Goal: Use online tool/utility: Utilize a website feature to perform a specific function

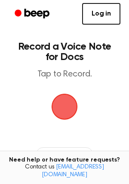
click at [62, 106] on span "button" at bounding box center [65, 106] width 48 height 48
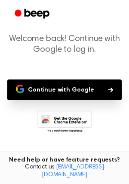
scroll to position [81, 0]
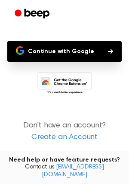
click at [80, 53] on button "Continue with Google" at bounding box center [64, 51] width 115 height 21
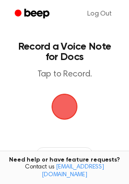
click at [69, 117] on span "button" at bounding box center [64, 106] width 33 height 33
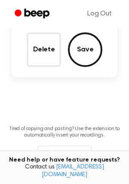
scroll to position [117, 0]
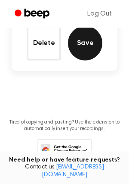
click at [83, 47] on button "Save" at bounding box center [85, 43] width 34 height 34
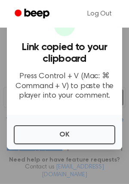
scroll to position [60, 0]
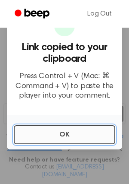
click at [81, 136] on button "OK" at bounding box center [65, 134] width 102 height 19
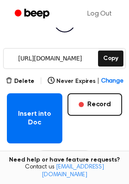
scroll to position [119, 0]
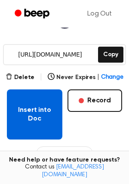
click at [41, 117] on button "Insert into Doc" at bounding box center [35, 114] width 56 height 50
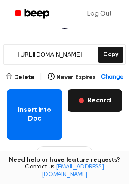
click at [102, 103] on button "Record" at bounding box center [95, 100] width 55 height 22
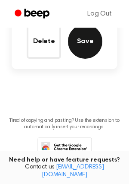
click at [81, 44] on button "Save" at bounding box center [85, 41] width 34 height 34
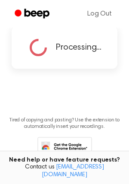
scroll to position [60, 0]
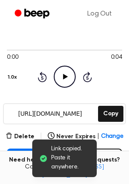
click at [67, 72] on icon "Play Audio" at bounding box center [65, 76] width 22 height 22
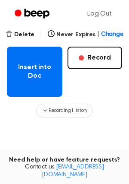
scroll to position [177, 0]
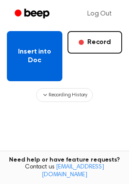
click at [25, 63] on button "Insert into Doc" at bounding box center [35, 56] width 56 height 50
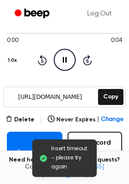
scroll to position [0, 0]
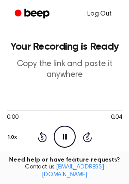
click at [103, 13] on link "Log Out" at bounding box center [100, 13] width 42 height 21
